Goal: Transaction & Acquisition: Book appointment/travel/reservation

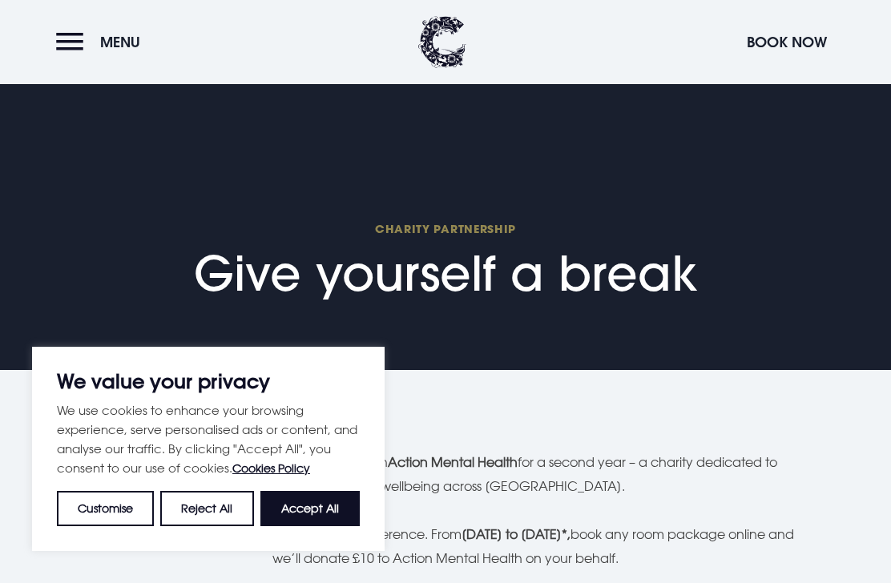
click at [304, 502] on button "Accept All" at bounding box center [309, 508] width 99 height 35
checkbox input "true"
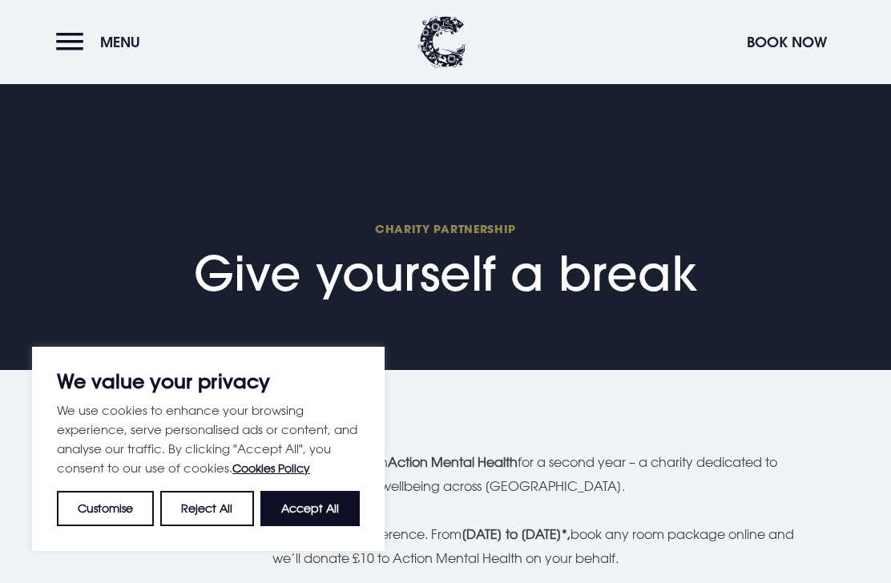
checkbox input "true"
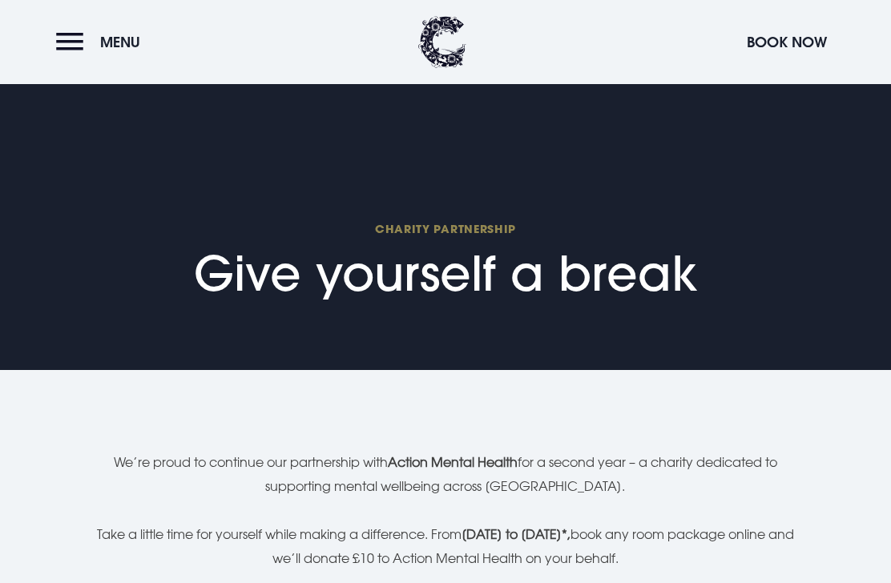
click at [69, 41] on button "Menu" at bounding box center [102, 42] width 92 height 34
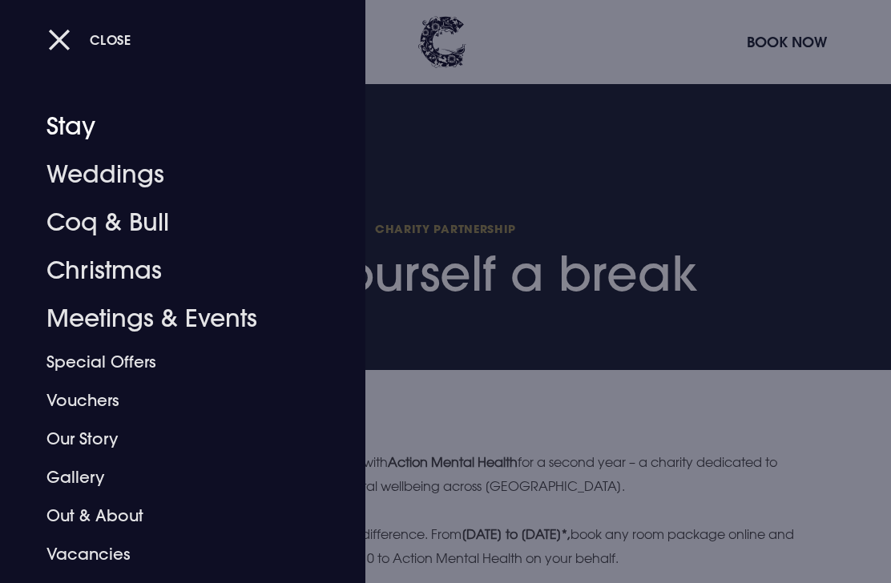
click at [83, 119] on link "Stay" at bounding box center [171, 127] width 251 height 48
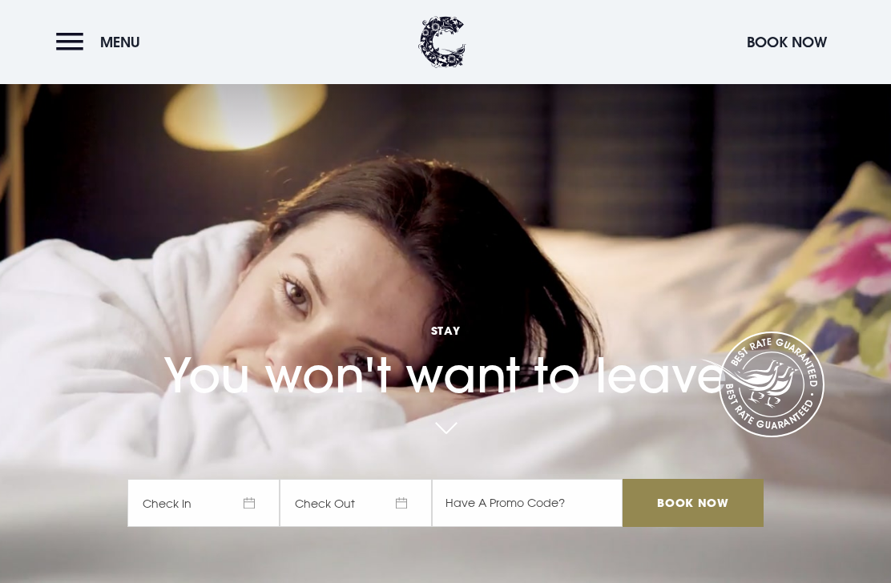
click at [71, 42] on button "Menu" at bounding box center [102, 42] width 92 height 34
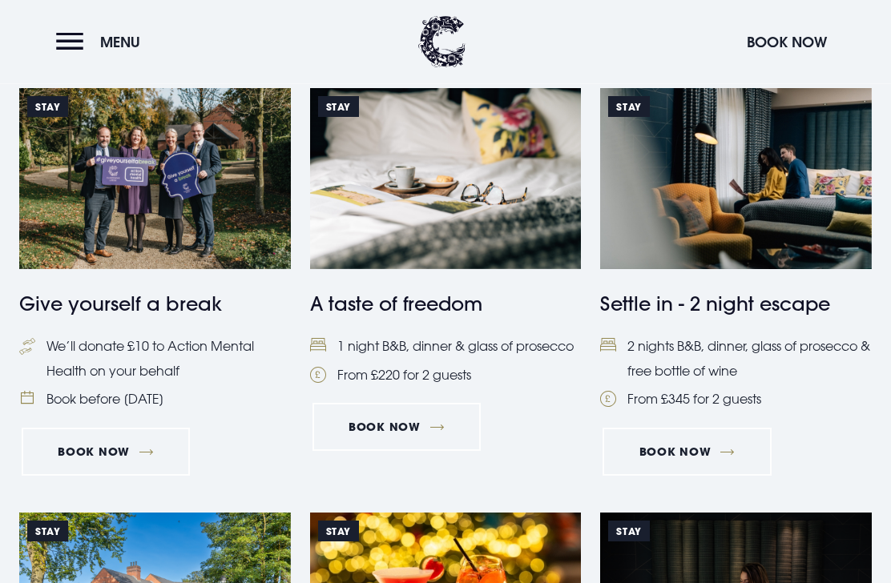
scroll to position [688, 0]
click at [728, 307] on h4 "Settle in - 2 night escape" at bounding box center [736, 303] width 272 height 29
